Goal: Task Accomplishment & Management: Use online tool/utility

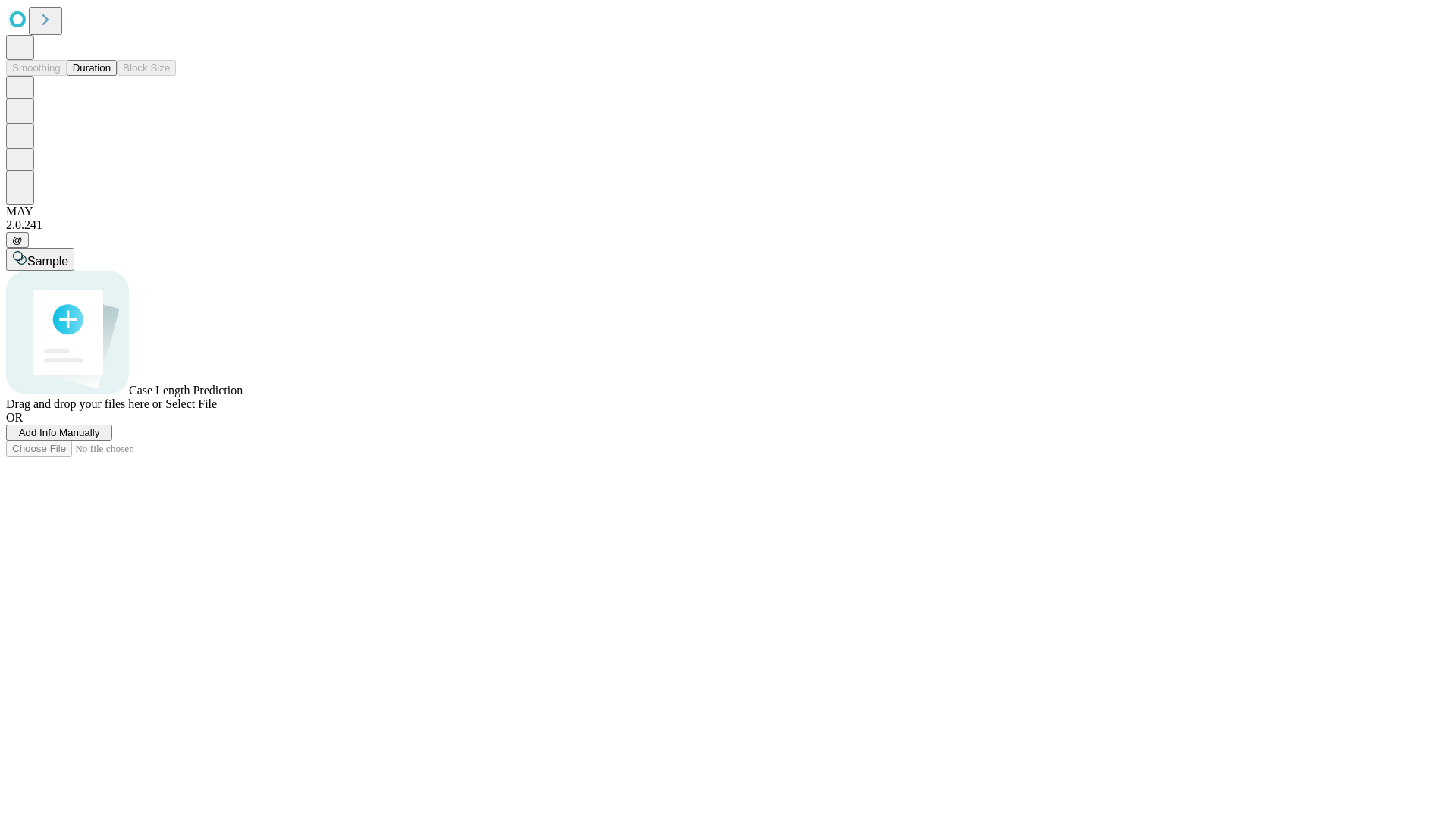
click at [111, 76] on button "Duration" at bounding box center [91, 67] width 50 height 16
click at [100, 438] on span "Add Info Manually" at bounding box center [59, 433] width 81 height 12
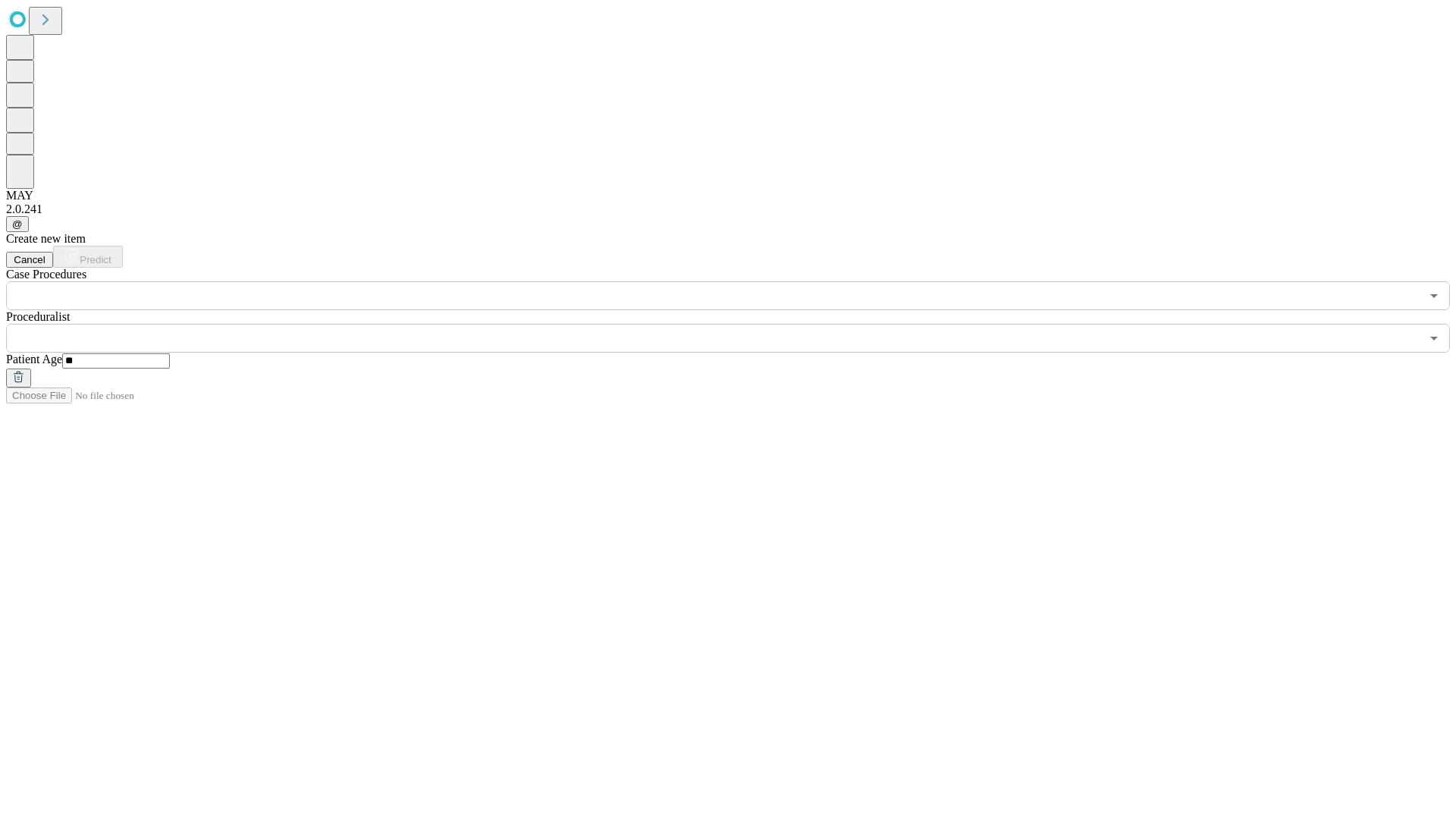
type input "**"
click at [738, 324] on input "text" at bounding box center [713, 338] width 1414 height 29
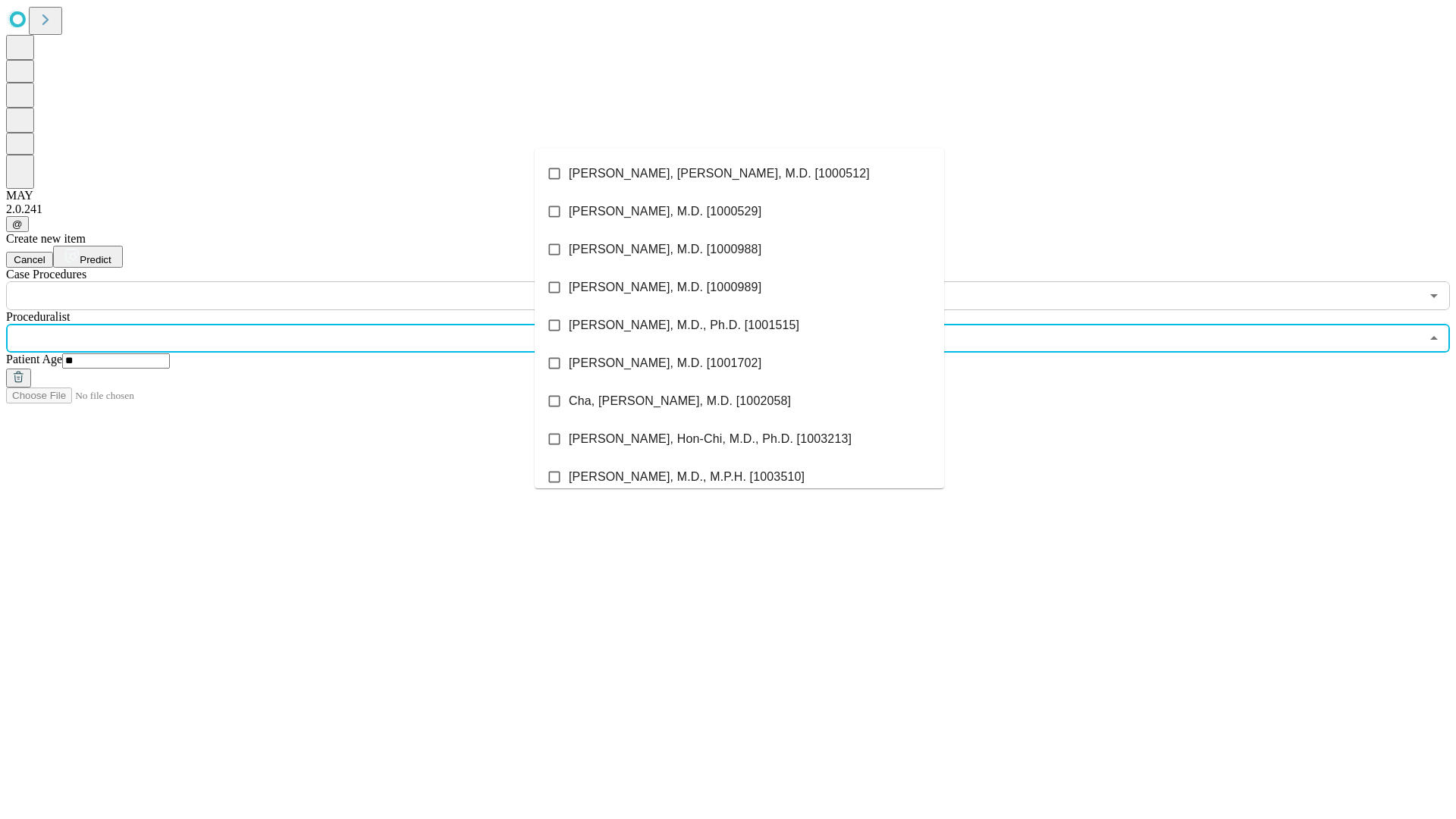
click at [739, 174] on li "[PERSON_NAME], [PERSON_NAME], M.D. [1000512]" at bounding box center [739, 174] width 410 height 38
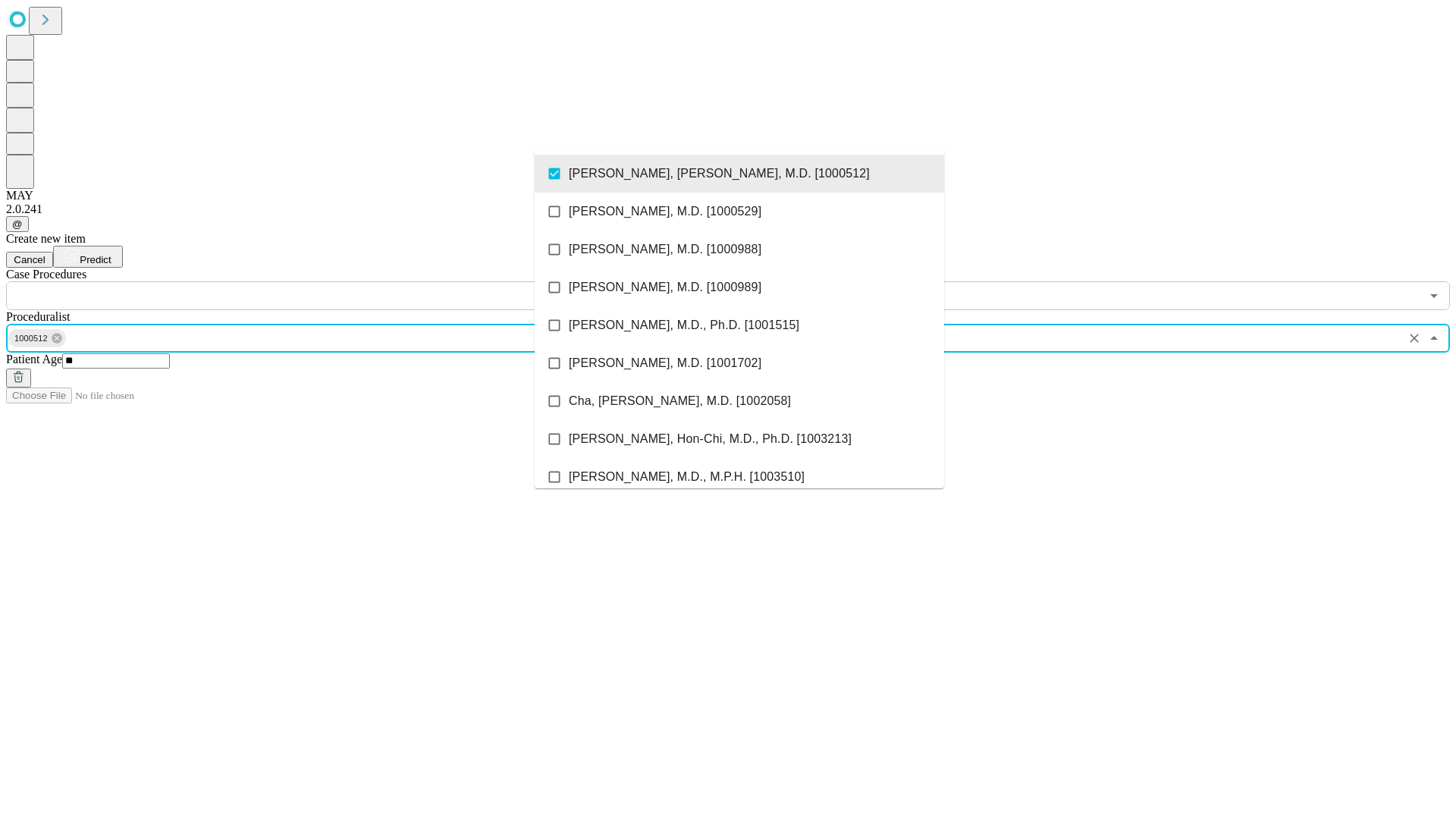
click at [319, 282] on input "text" at bounding box center [713, 296] width 1414 height 29
